Goal: Information Seeking & Learning: Find specific fact

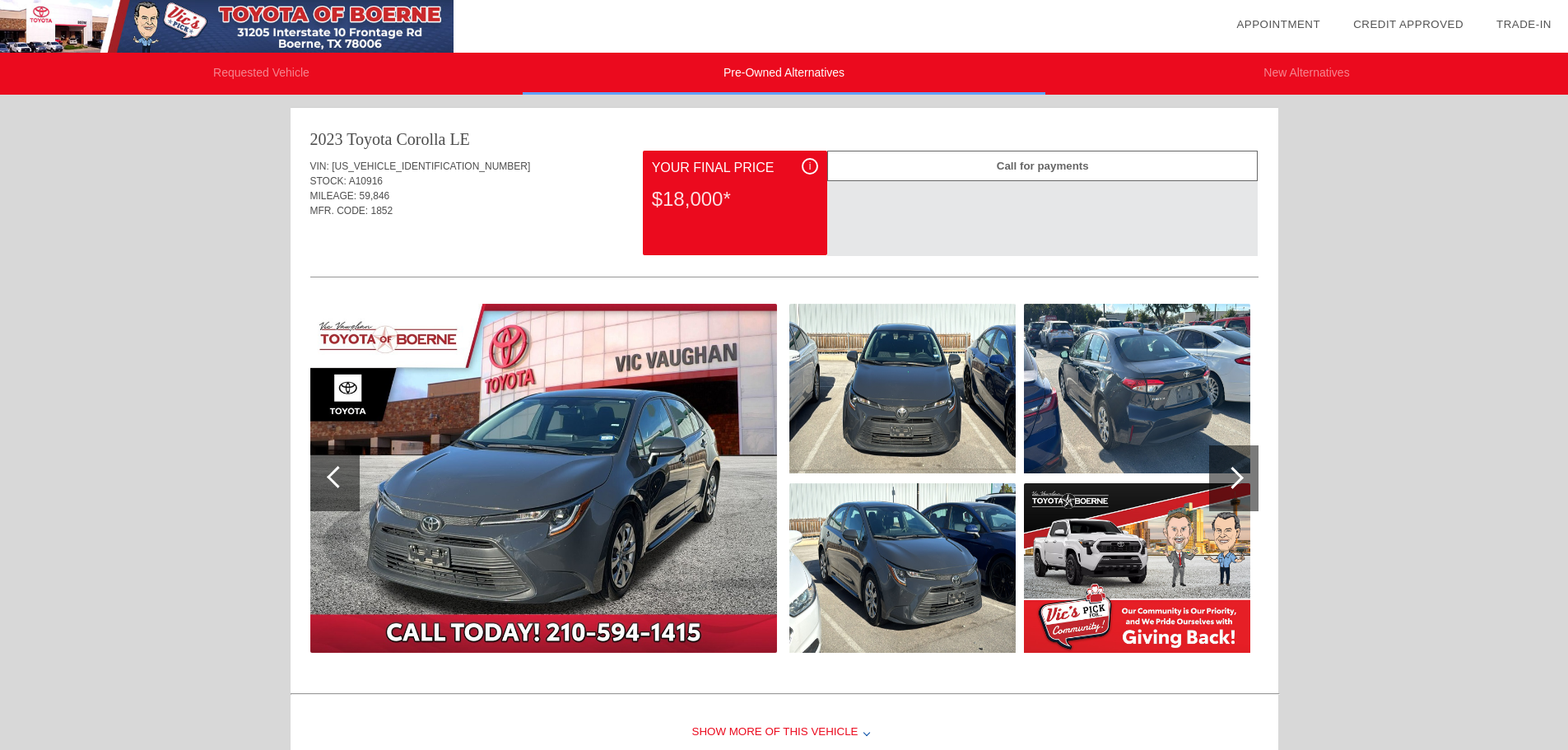
click at [245, 67] on li "Requested Vehicle" at bounding box center [261, 73] width 523 height 42
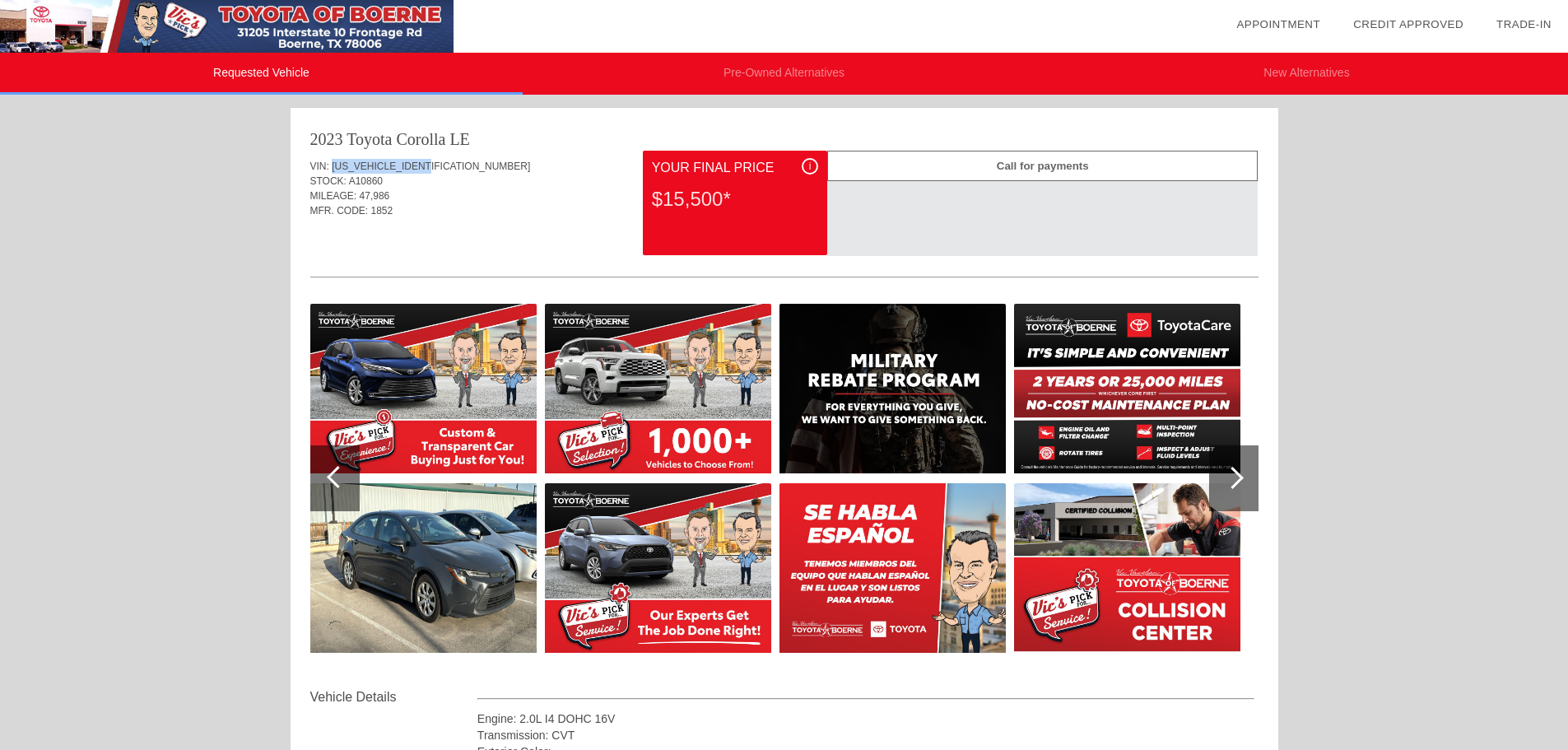
drag, startPoint x: 435, startPoint y: 167, endPoint x: 332, endPoint y: 172, distance: 103.1
click at [332, 172] on div "VIN: [US_VEHICLE_IDENTIFICATION_NUMBER]" at bounding box center [785, 166] width 949 height 15
copy span "[US_VEHICLE_IDENTIFICATION_NUMBER]"
click at [123, 319] on div "Requested Vehicle Pre-Owned Alternatives New Alternatives date_range Appointmen…" at bounding box center [784, 671] width 1568 height 1341
drag, startPoint x: 447, startPoint y: 169, endPoint x: 332, endPoint y: 165, distance: 115.1
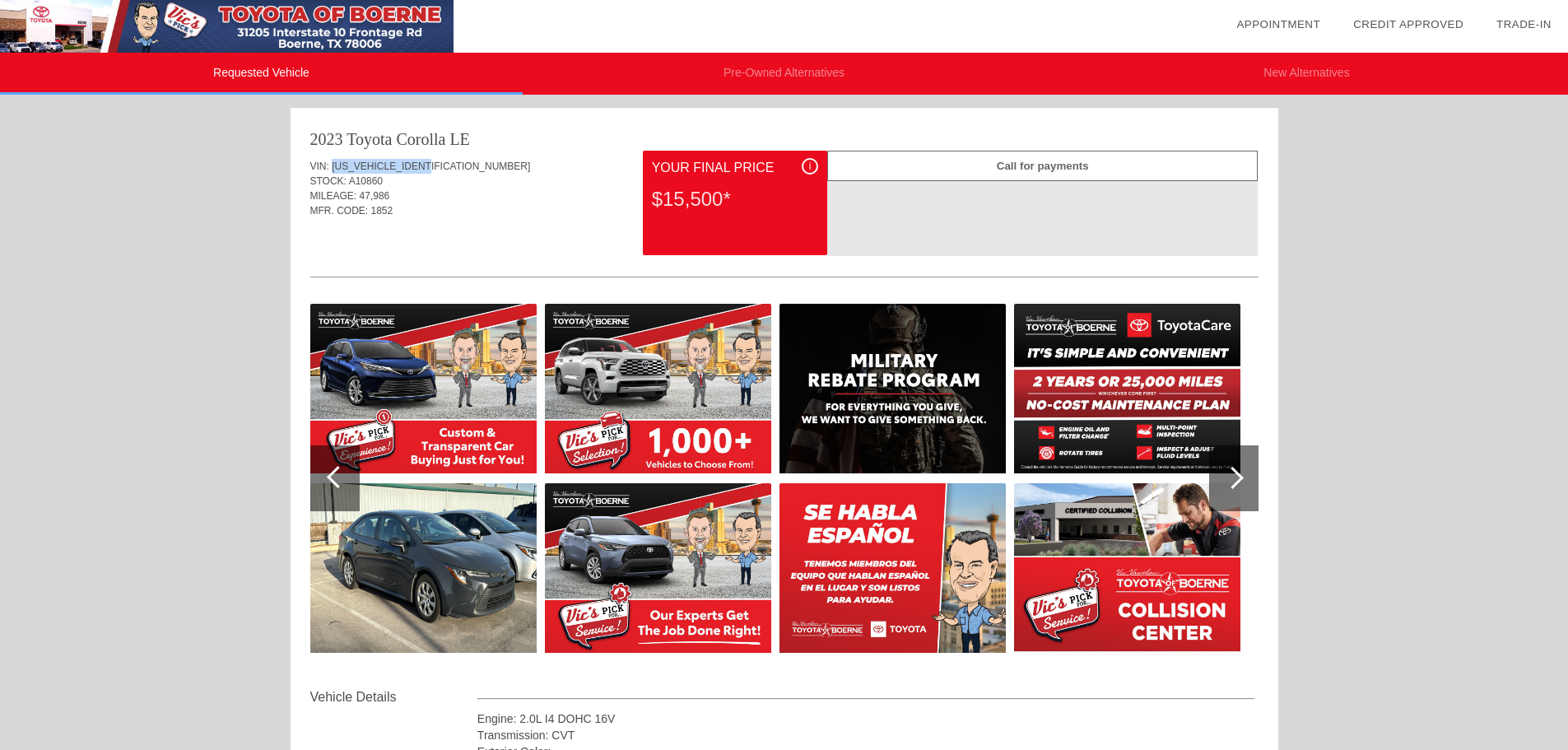
click at [332, 165] on div "VIN: [US_VEHICLE_IDENTIFICATION_NUMBER]" at bounding box center [785, 166] width 949 height 15
drag, startPoint x: 308, startPoint y: 166, endPoint x: 392, endPoint y: 218, distance: 98.8
click at [392, 218] on div "2023 Toyota Corolla LE VIN: [US_VEHICLE_IDENTIFICATION_NUMBER] STOCK: A10860 MI…" at bounding box center [784, 565] width 987 height 916
copy div "VIN: [US_VEHICLE_IDENTIFICATION_NUMBER] STOCK: A10860 MILEAGE: 47,986 MFR. CODE…"
